Goal: Information Seeking & Learning: Check status

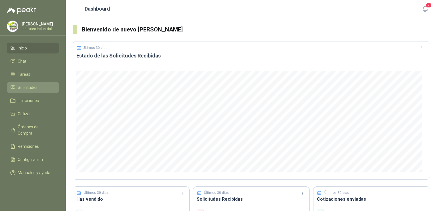
click at [34, 90] on span "Solicitudes" at bounding box center [28, 87] width 20 height 6
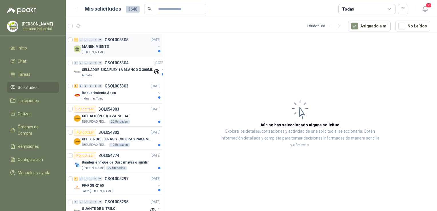
click at [137, 42] on div "1 0 0 0 0 0 GSOL005305 [DATE]" at bounding box center [118, 39] width 88 height 7
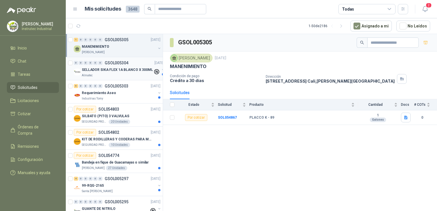
click at [105, 69] on p "SELLADOR SIKA FLEX 1A BLANCO X 300ML" at bounding box center [117, 69] width 71 height 5
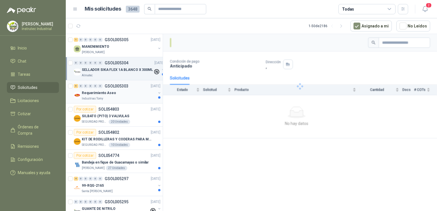
click at [133, 95] on div "Requerimiento Aseo" at bounding box center [119, 93] width 74 height 7
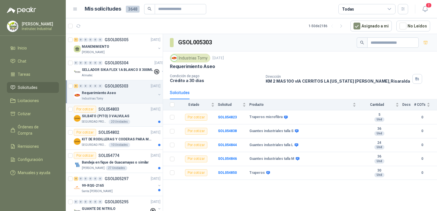
click at [137, 108] on div "Por cotizar SOL054803 [DATE]" at bounding box center [117, 109] width 87 height 7
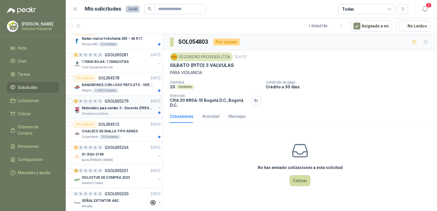
scroll to position [229, 0]
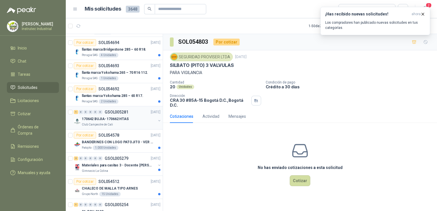
click at [120, 122] on div "Club Campestre de Cali" at bounding box center [119, 124] width 74 height 5
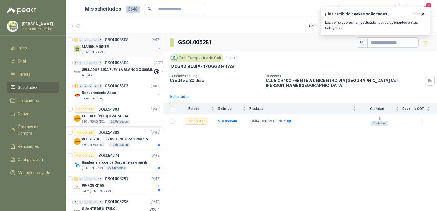
click at [131, 49] on div "MANENIMIENTO" at bounding box center [119, 46] width 74 height 7
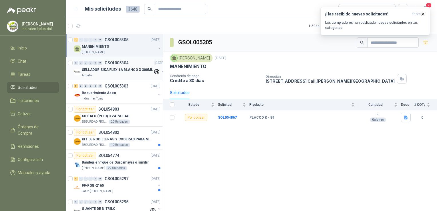
click at [122, 70] on p "SELLADOR SIKA FLEX 1A BLANCO X 300ML" at bounding box center [117, 69] width 71 height 5
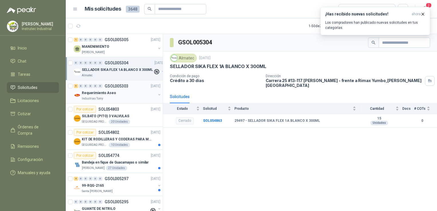
click at [120, 95] on div "Requerimiento Aseo" at bounding box center [119, 93] width 74 height 7
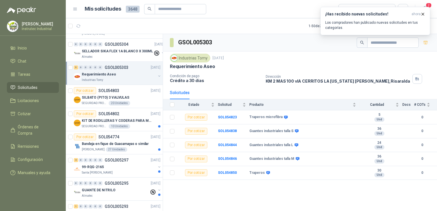
scroll to position [29, 0]
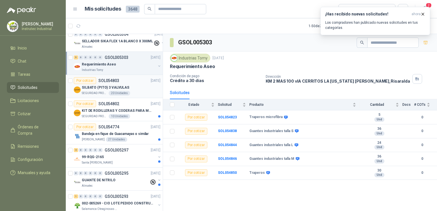
click at [155, 86] on div "SILBATO (PITO) 3 VALVULAS" at bounding box center [121, 87] width 79 height 7
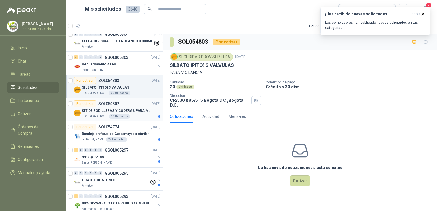
click at [135, 115] on div "SEGURIDAD PROVISER LTDA 10 Unidades" at bounding box center [121, 116] width 79 height 5
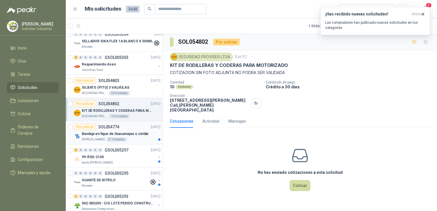
click at [123, 128] on div "Por cotizar SOL054774 [DATE]" at bounding box center [117, 127] width 87 height 7
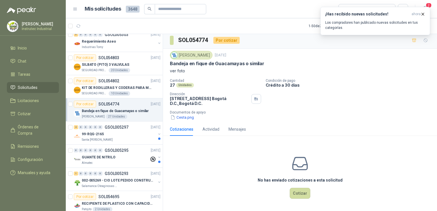
scroll to position [86, 0]
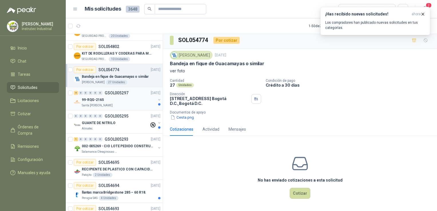
click at [140, 103] on div "Santa [PERSON_NAME]" at bounding box center [119, 105] width 74 height 5
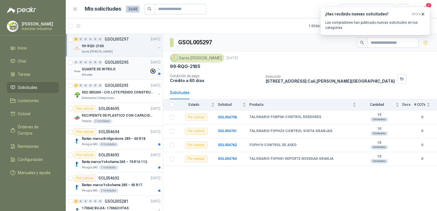
scroll to position [143, 0]
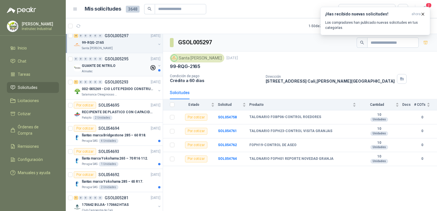
click at [124, 67] on div "GUANTE DE NITRILO" at bounding box center [116, 65] width 68 height 7
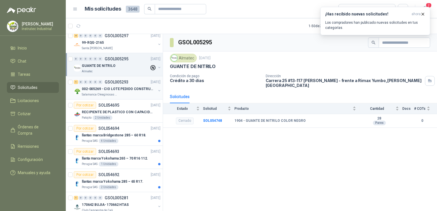
click at [122, 91] on div "002-005269 - CIO LOTE PEDIDO CONSTRUCCION" at bounding box center [119, 89] width 74 height 7
